Goal: Find specific page/section: Find specific page/section

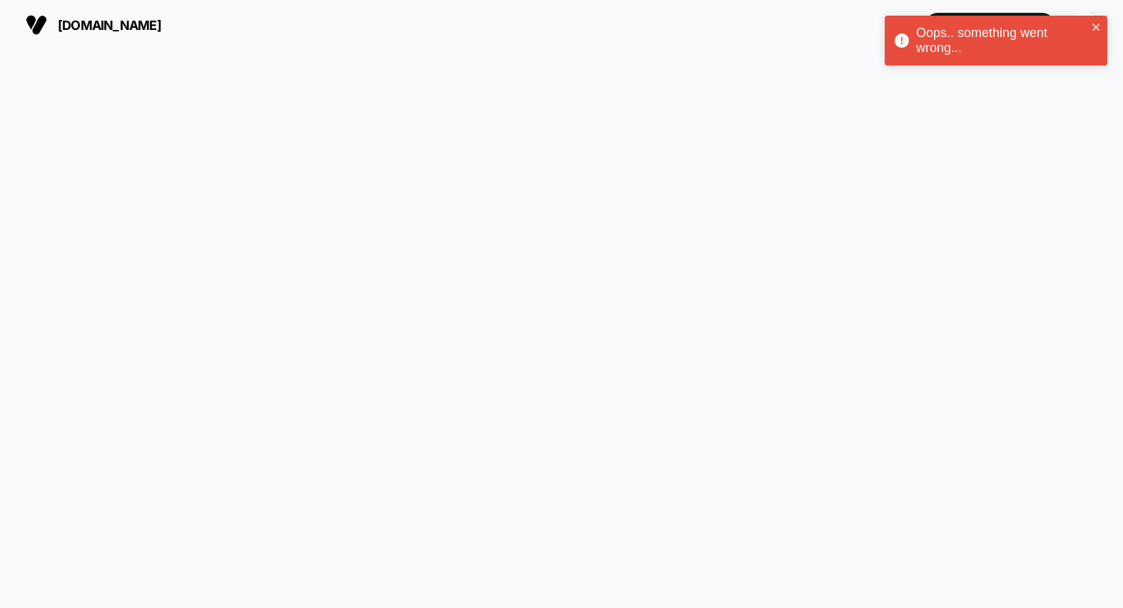
click at [651, 121] on div at bounding box center [561, 329] width 1123 height 558
